Goal: Check status: Check status

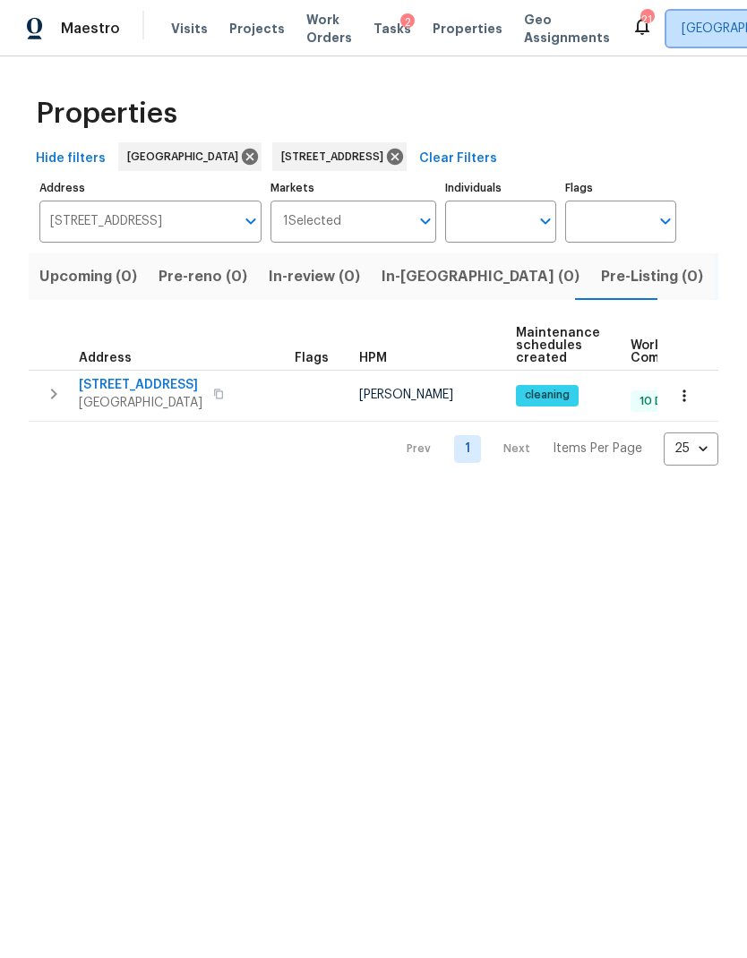
click at [682, 36] on span "[GEOGRAPHIC_DATA]" at bounding box center [743, 29] width 124 height 18
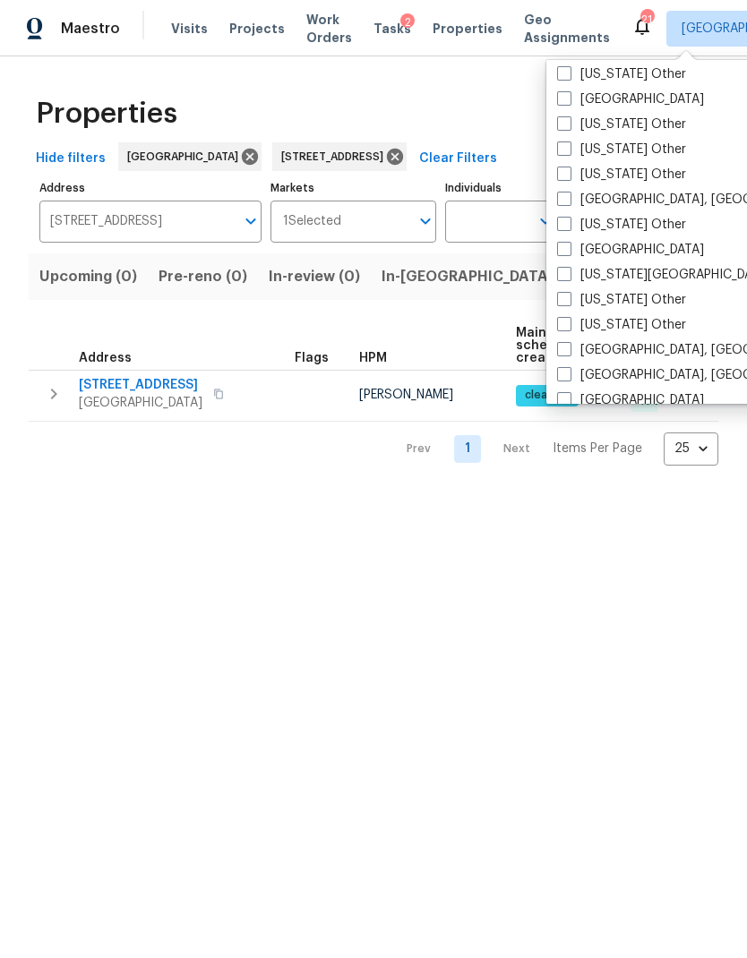
scroll to position [952, 0]
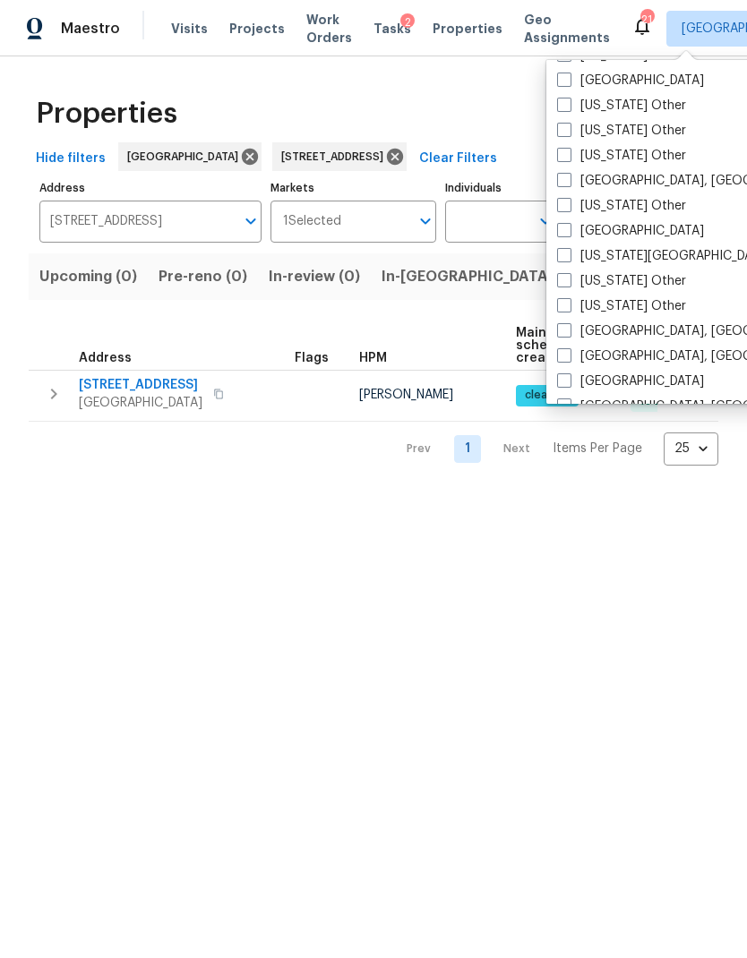
click at [632, 236] on label "[GEOGRAPHIC_DATA]" at bounding box center [630, 231] width 147 height 18
click at [568, 234] on input "[GEOGRAPHIC_DATA]" at bounding box center [563, 228] width 12 height 12
checkbox input "true"
click at [401, 115] on div "Properties" at bounding box center [373, 113] width 689 height 57
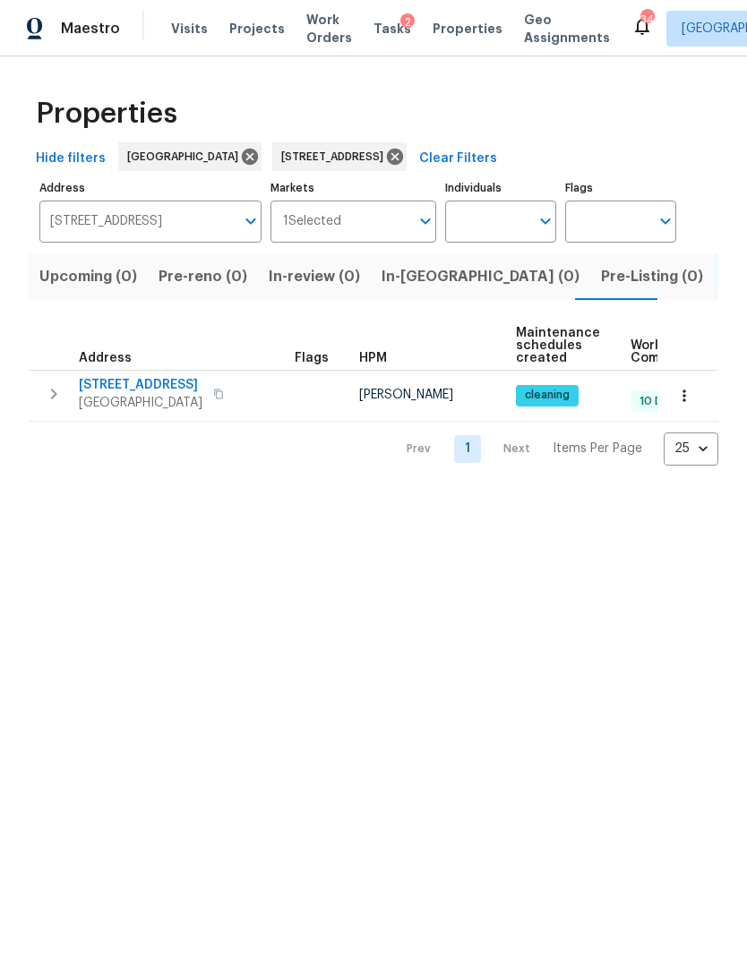
click at [309, 29] on span "Work Orders" at bounding box center [329, 29] width 46 height 36
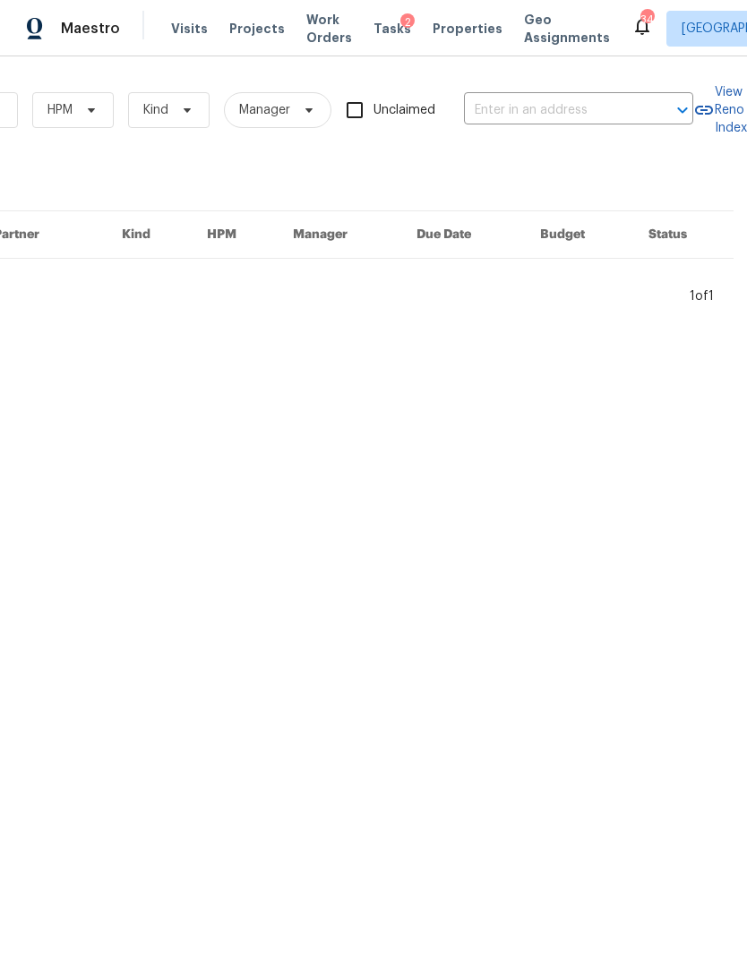
scroll to position [0, 295]
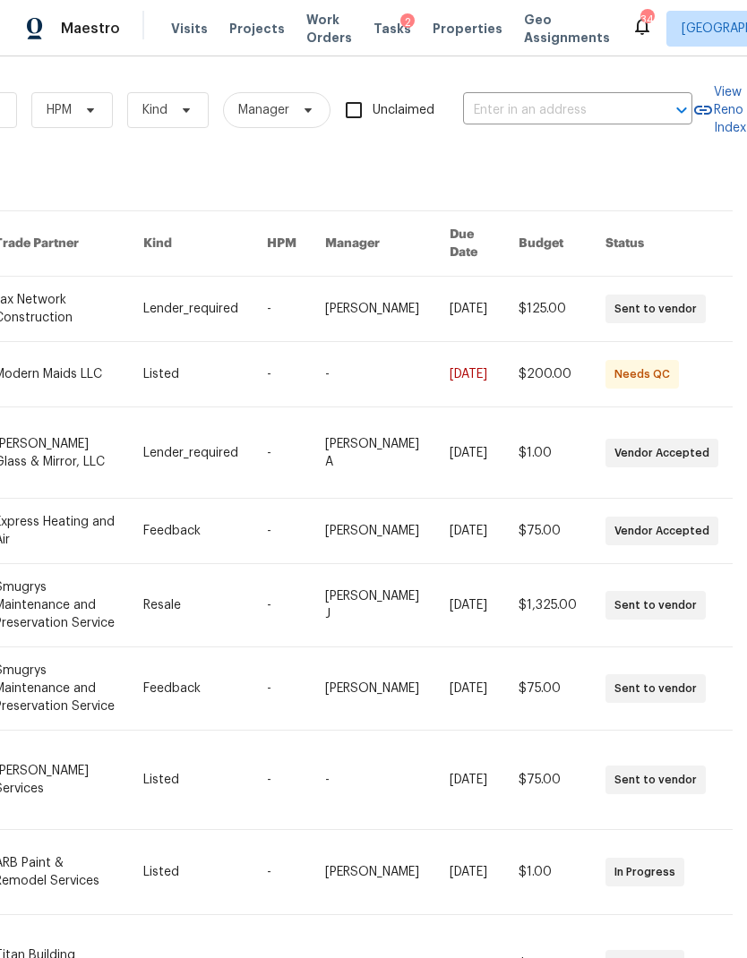
click at [589, 110] on input "text" at bounding box center [552, 111] width 179 height 28
type input "3871 d"
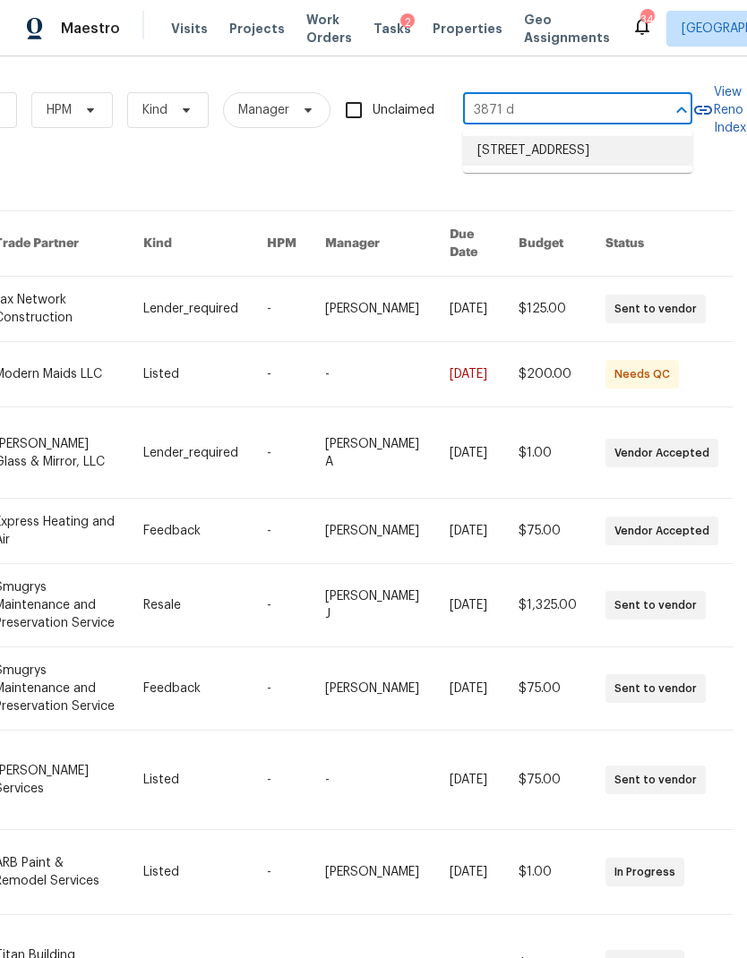
click at [570, 160] on li "[STREET_ADDRESS]" at bounding box center [577, 151] width 229 height 30
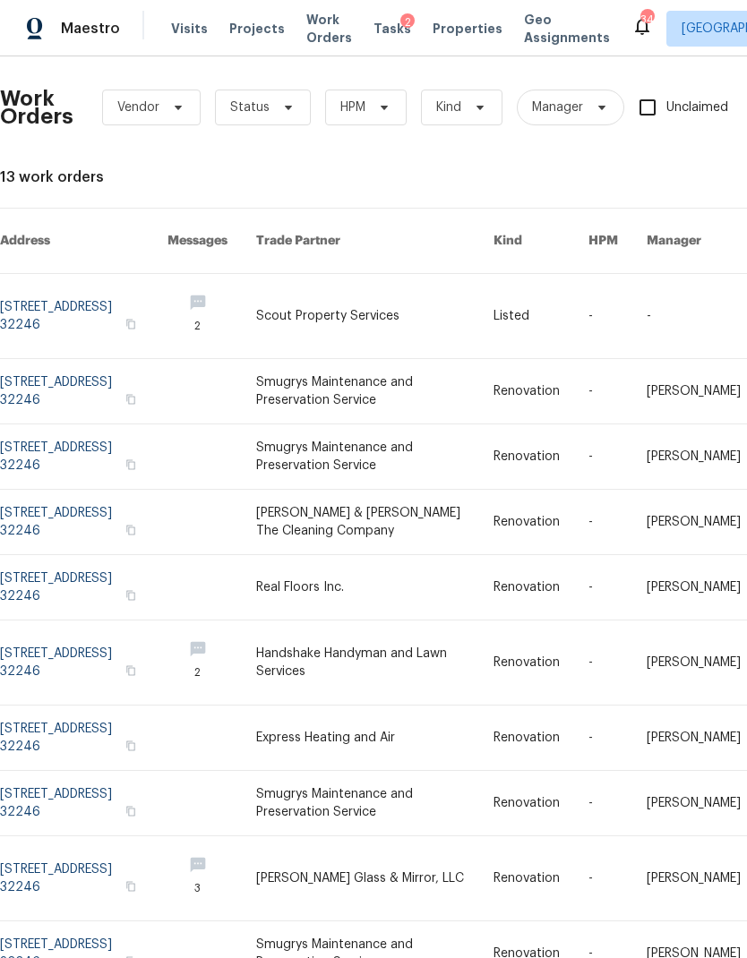
scroll to position [3, 0]
click at [90, 283] on link at bounding box center [83, 316] width 167 height 84
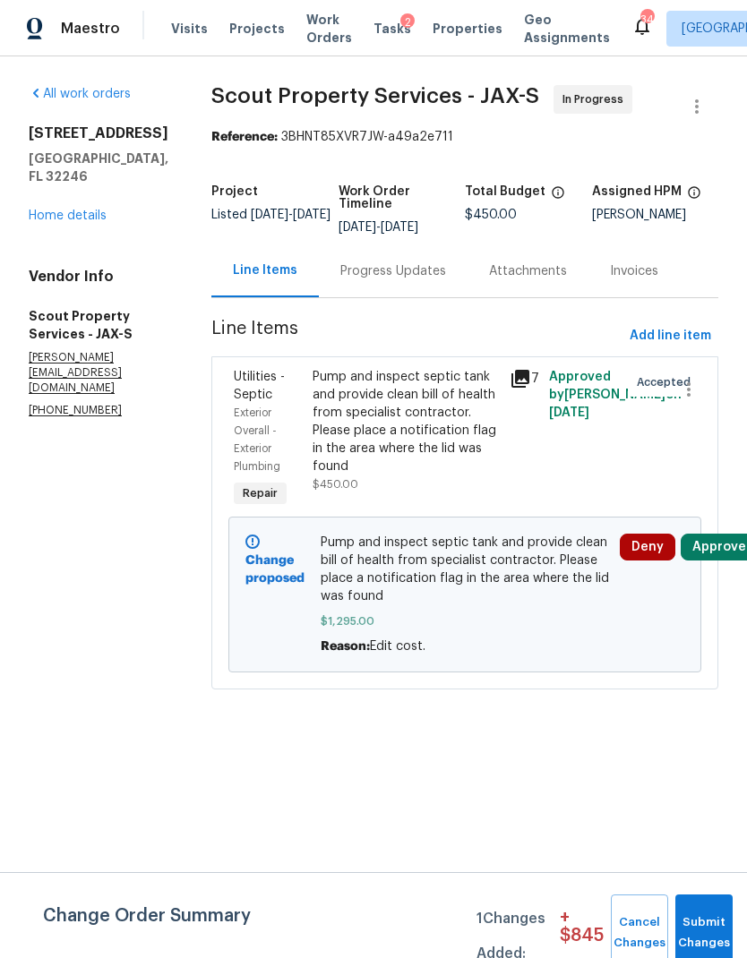
click at [354, 414] on div "Pump and inspect septic tank and provide clean bill of health from specialist c…" at bounding box center [405, 421] width 186 height 107
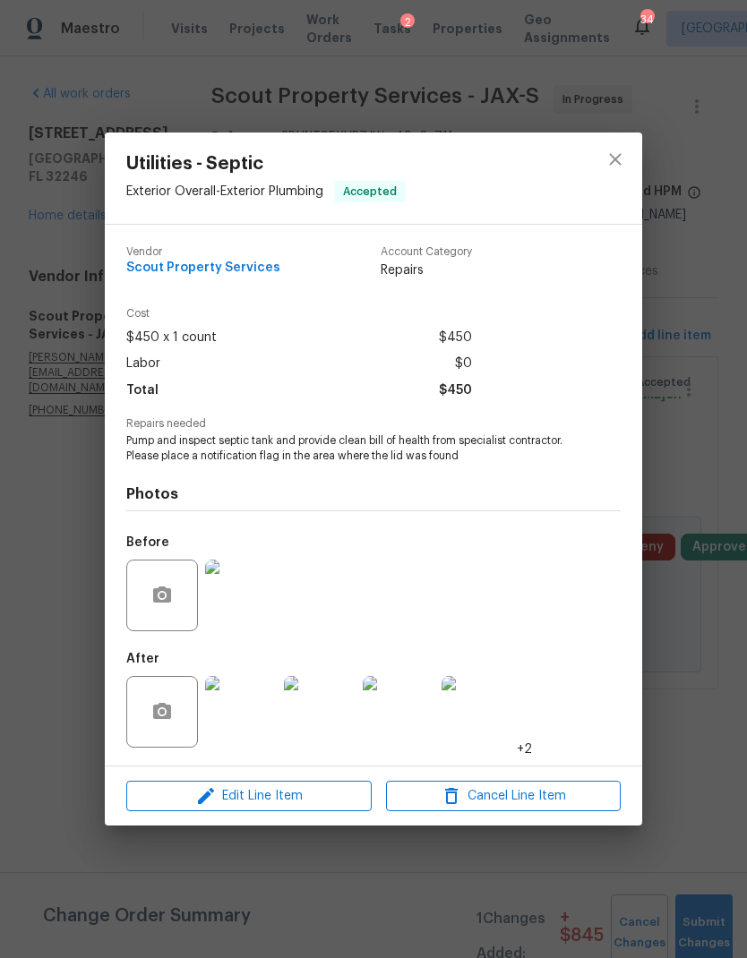
click at [251, 712] on img at bounding box center [241, 712] width 72 height 72
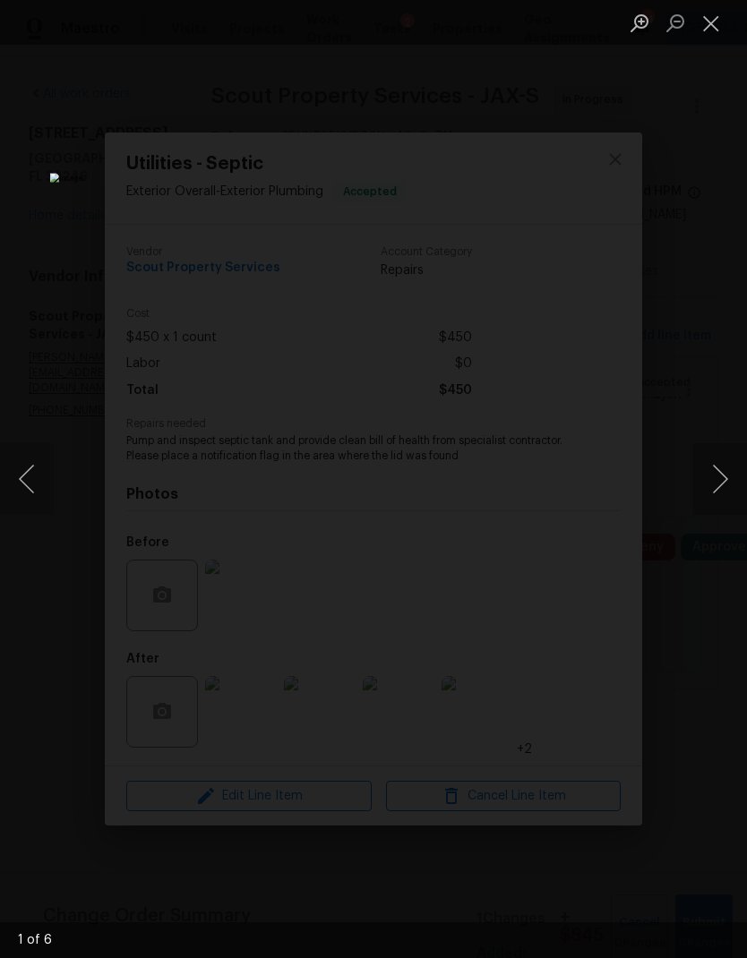
click at [727, 485] on button "Next image" at bounding box center [720, 479] width 54 height 72
click at [718, 478] on button "Next image" at bounding box center [720, 479] width 54 height 72
click at [712, 487] on button "Next image" at bounding box center [720, 479] width 54 height 72
click at [710, 491] on button "Next image" at bounding box center [720, 479] width 54 height 72
click at [713, 482] on button "Next image" at bounding box center [720, 479] width 54 height 72
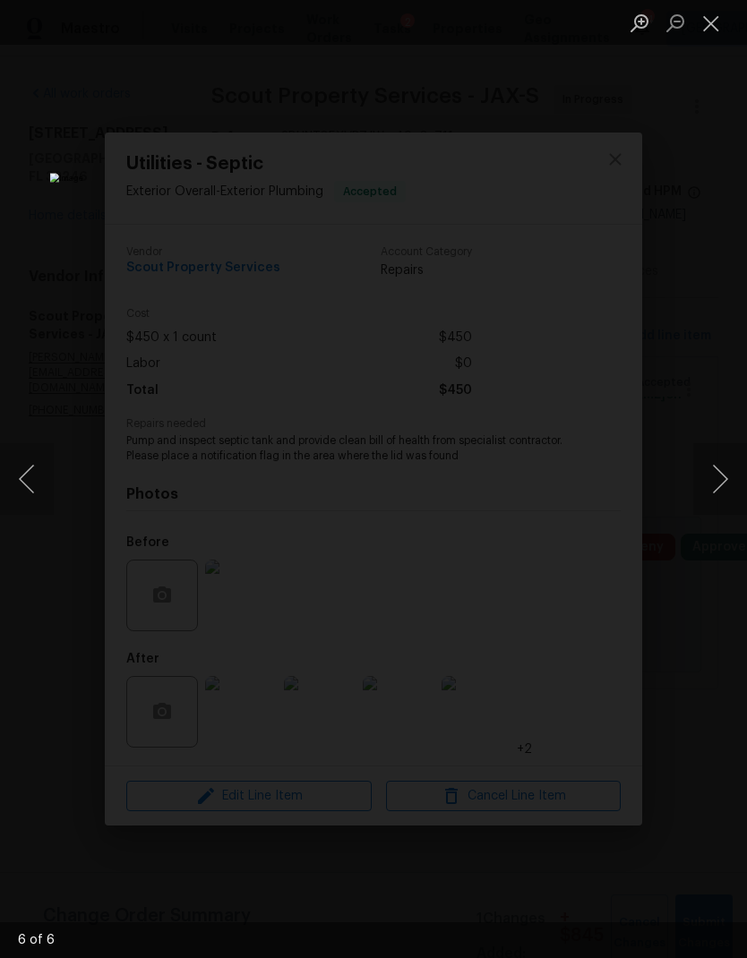
click at [719, 475] on button "Next image" at bounding box center [720, 479] width 54 height 72
click at [722, 475] on button "Next image" at bounding box center [720, 479] width 54 height 72
click at [715, 24] on button "Close lightbox" at bounding box center [711, 22] width 36 height 31
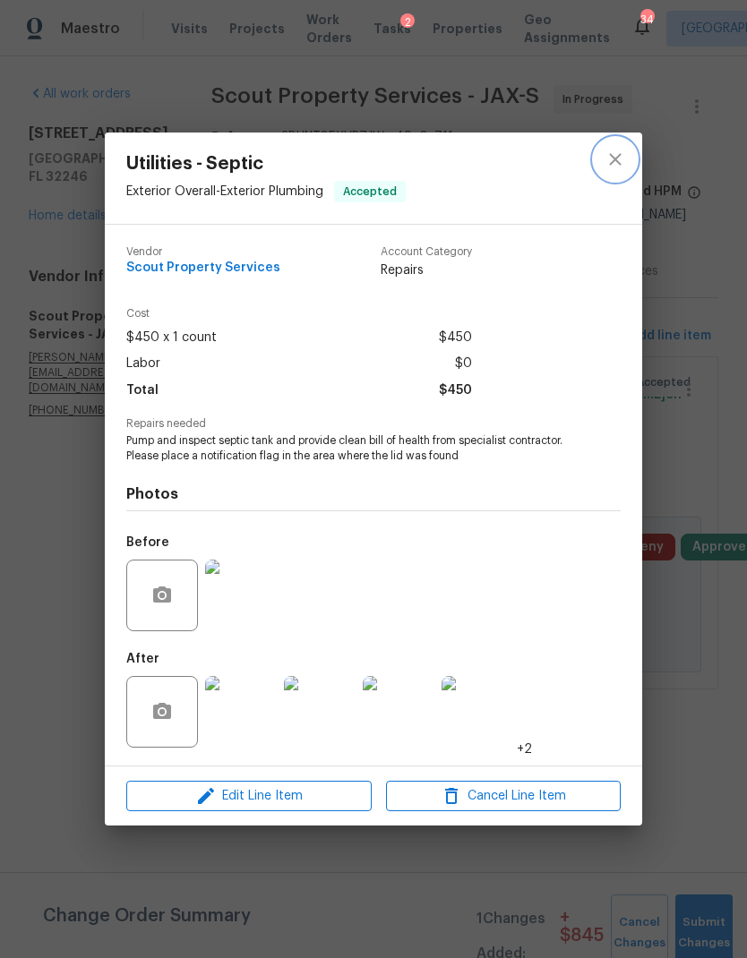
click at [618, 151] on icon "close" at bounding box center [614, 159] width 21 height 21
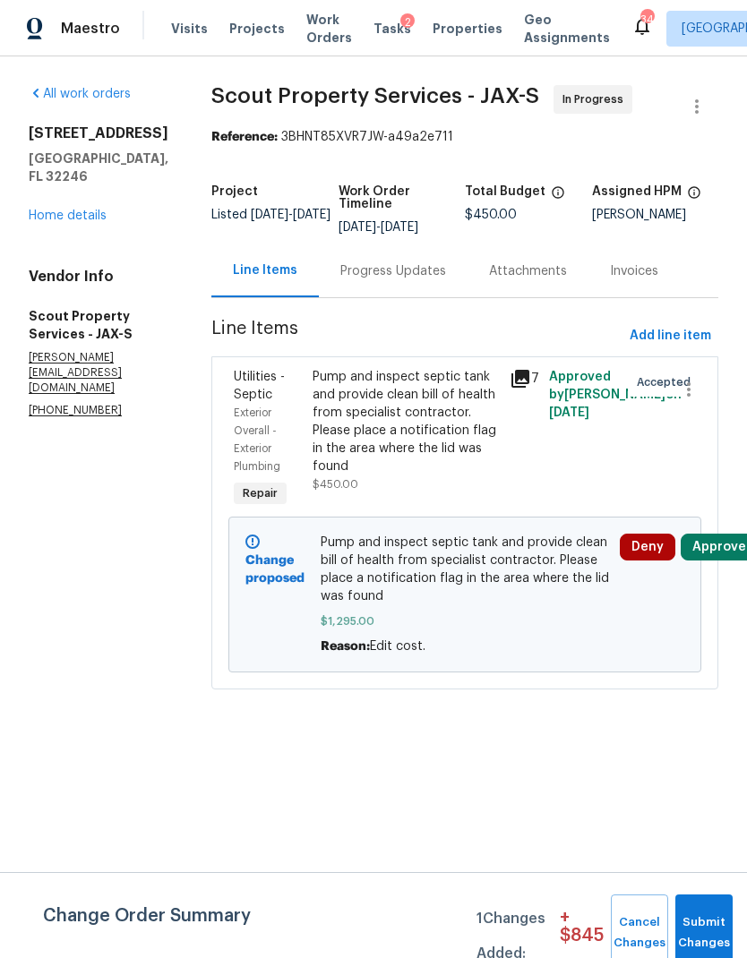
click at [379, 275] on div "Progress Updates" at bounding box center [393, 271] width 106 height 18
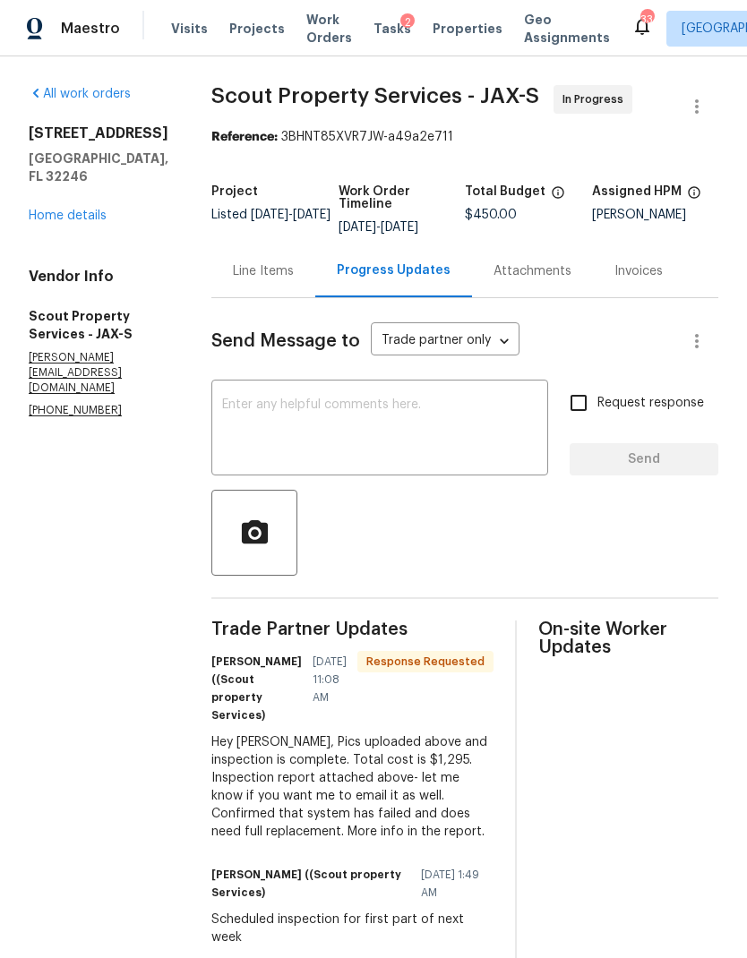
click at [233, 262] on div "Line Items" at bounding box center [263, 271] width 61 height 18
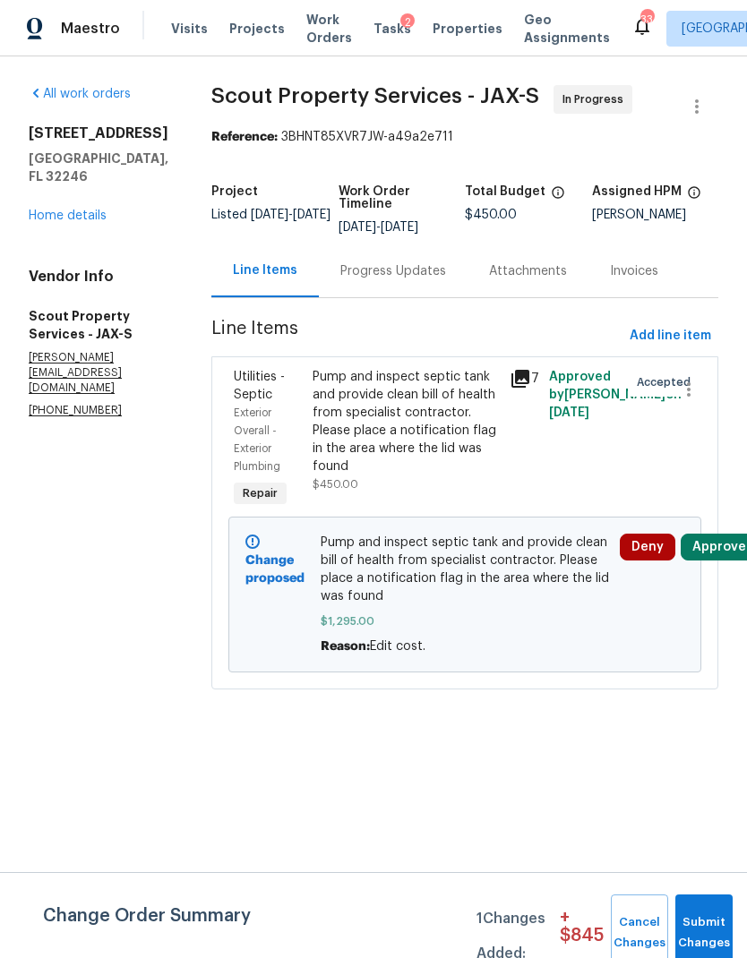
click at [402, 421] on div "Pump and inspect septic tank and provide clean bill of health from specialist c…" at bounding box center [405, 421] width 186 height 107
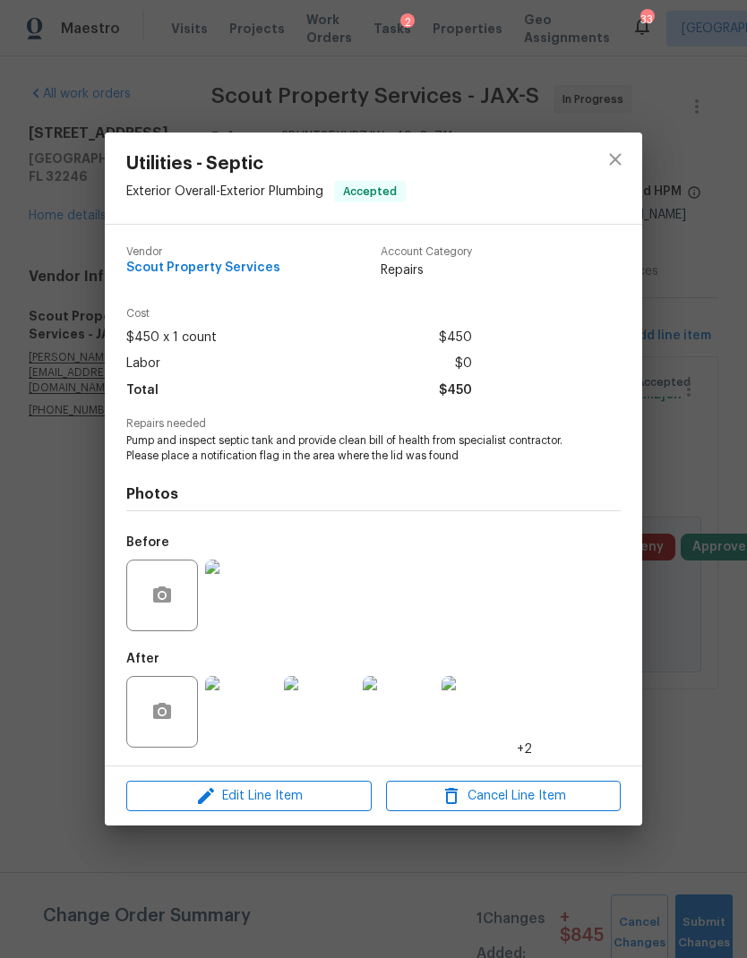
click at [259, 706] on img at bounding box center [241, 712] width 72 height 72
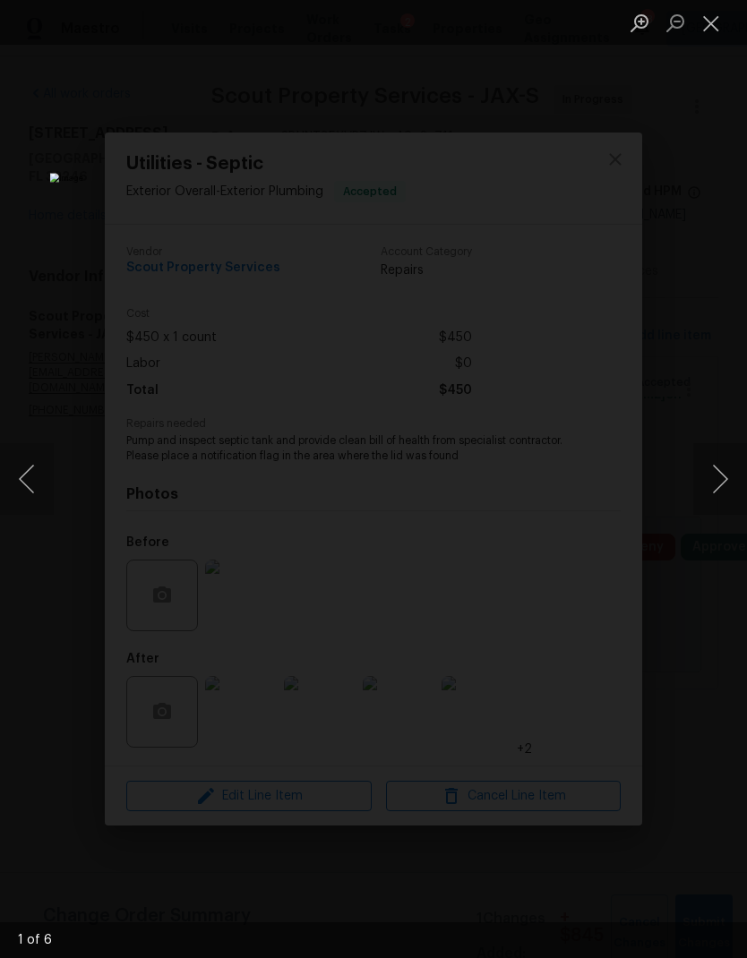
click at [713, 479] on button "Next image" at bounding box center [720, 479] width 54 height 72
click at [714, 483] on button "Next image" at bounding box center [720, 479] width 54 height 72
click at [710, 479] on button "Next image" at bounding box center [720, 479] width 54 height 72
click at [707, 477] on button "Next image" at bounding box center [720, 479] width 54 height 72
click at [708, 474] on button "Next image" at bounding box center [720, 479] width 54 height 72
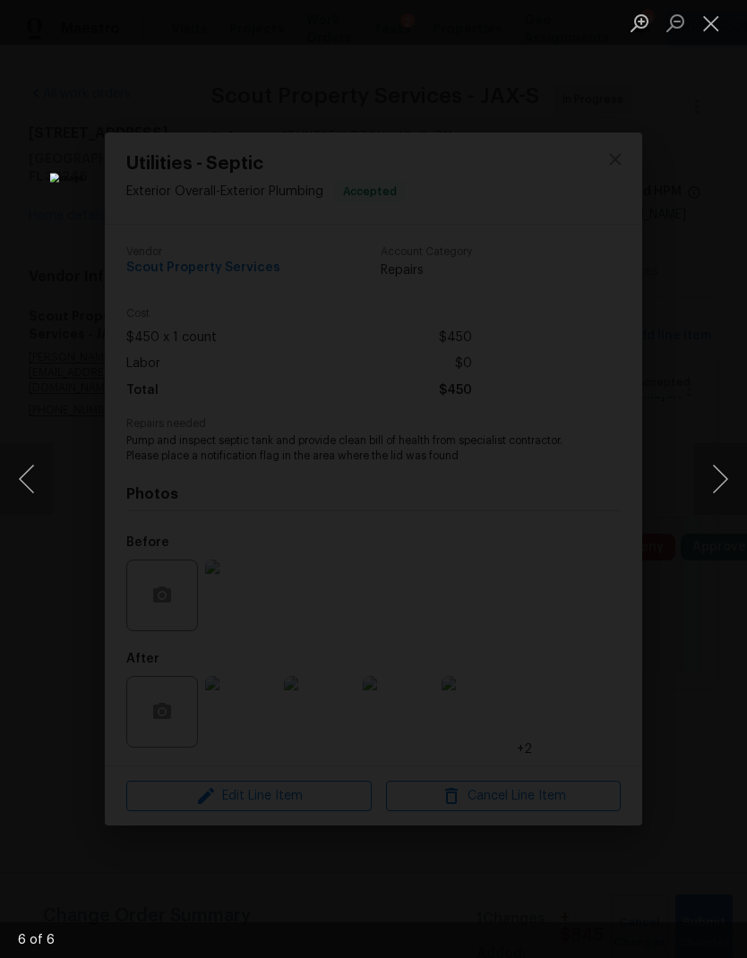
click at [718, 480] on button "Next image" at bounding box center [720, 479] width 54 height 72
click at [718, 484] on button "Next image" at bounding box center [720, 479] width 54 height 72
click at [718, 489] on button "Next image" at bounding box center [720, 479] width 54 height 72
click at [718, 473] on button "Next image" at bounding box center [720, 479] width 54 height 72
click at [706, 467] on button "Next image" at bounding box center [720, 479] width 54 height 72
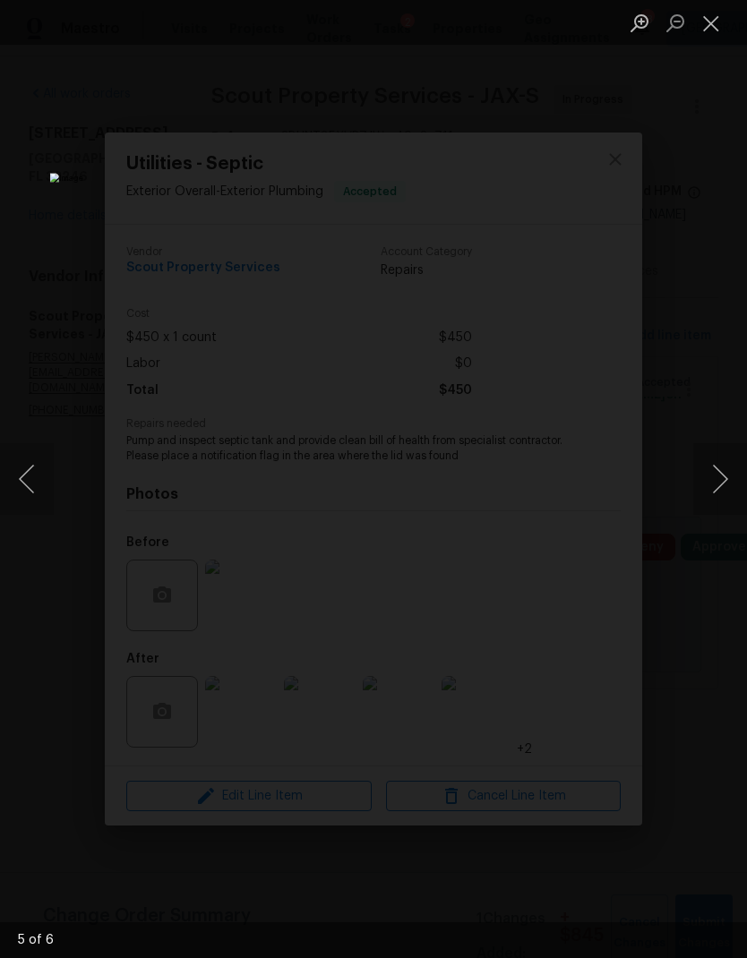
click at [716, 483] on button "Next image" at bounding box center [720, 479] width 54 height 72
click at [722, 483] on button "Next image" at bounding box center [720, 479] width 54 height 72
click at [722, 478] on button "Next image" at bounding box center [720, 479] width 54 height 72
click at [721, 483] on button "Next image" at bounding box center [720, 479] width 54 height 72
click at [716, 489] on button "Next image" at bounding box center [720, 479] width 54 height 72
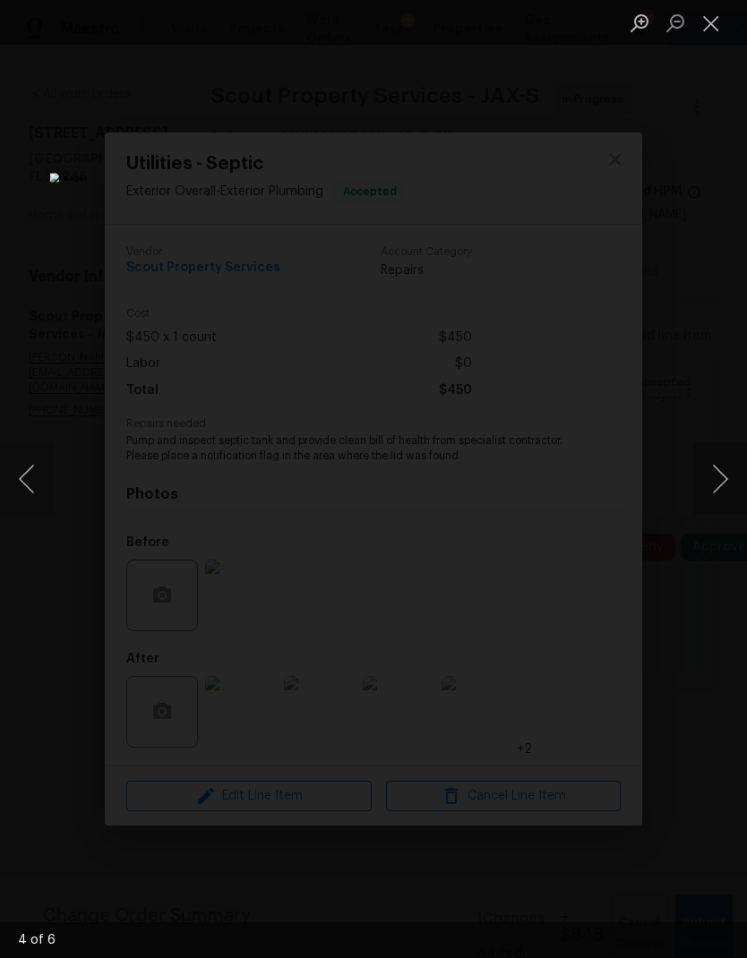
click at [717, 479] on button "Next image" at bounding box center [720, 479] width 54 height 72
click at [718, 477] on button "Next image" at bounding box center [720, 479] width 54 height 72
click at [698, 31] on button "Close lightbox" at bounding box center [711, 22] width 36 height 31
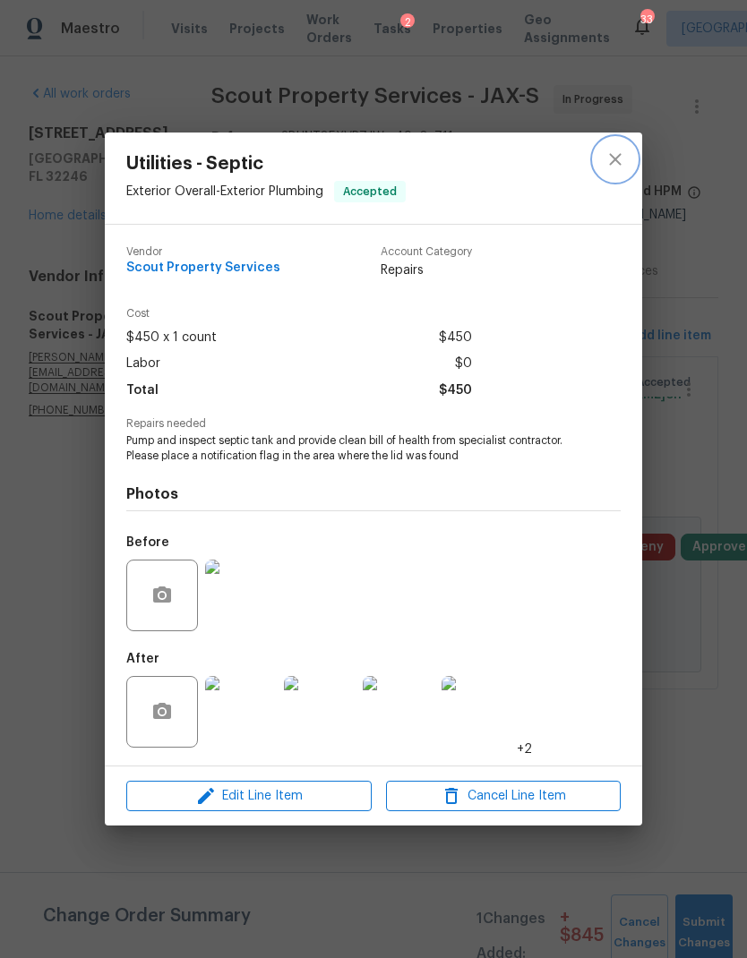
click at [604, 162] on icon "close" at bounding box center [614, 159] width 21 height 21
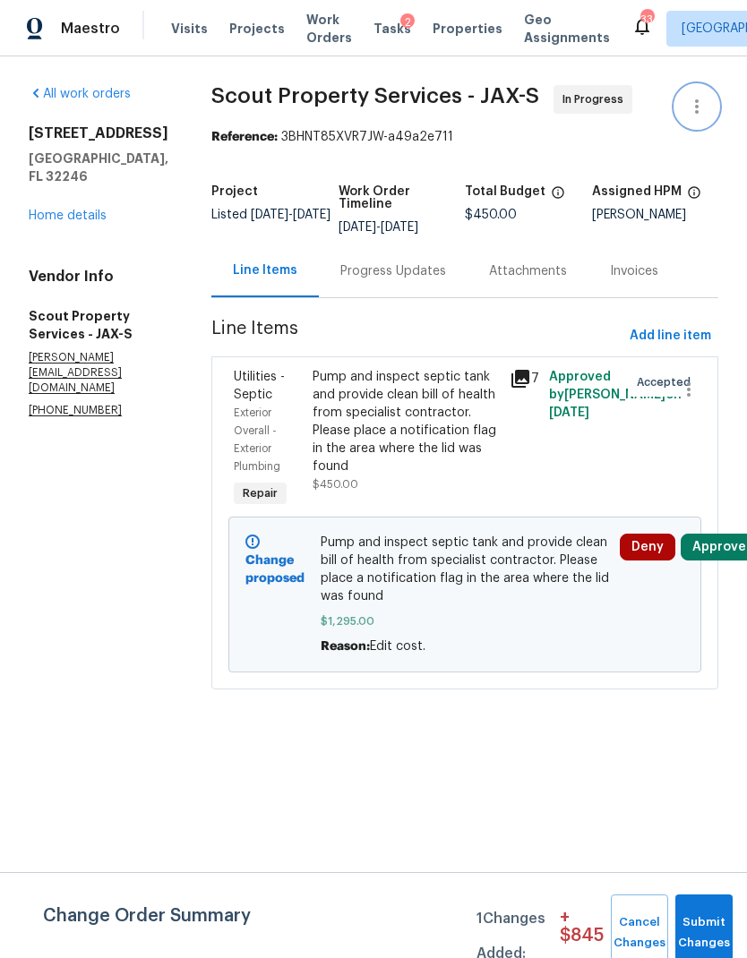
click at [696, 116] on icon "button" at bounding box center [696, 106] width 21 height 21
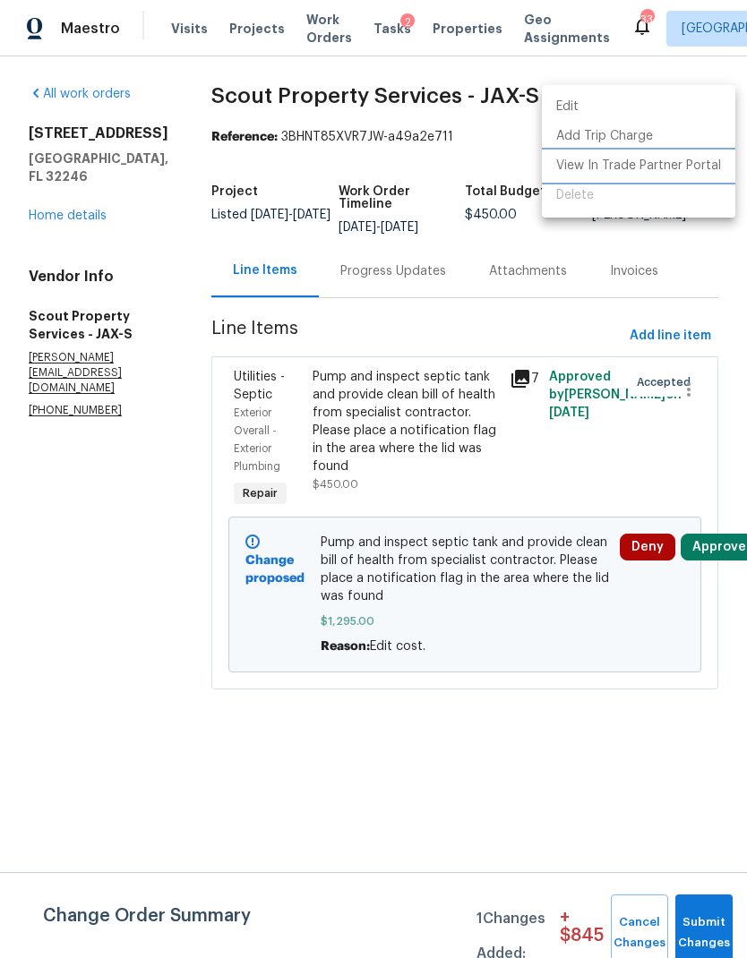
click at [667, 168] on li "View In Trade Partner Portal" at bounding box center [638, 166] width 193 height 30
